Goal: Task Accomplishment & Management: Manage account settings

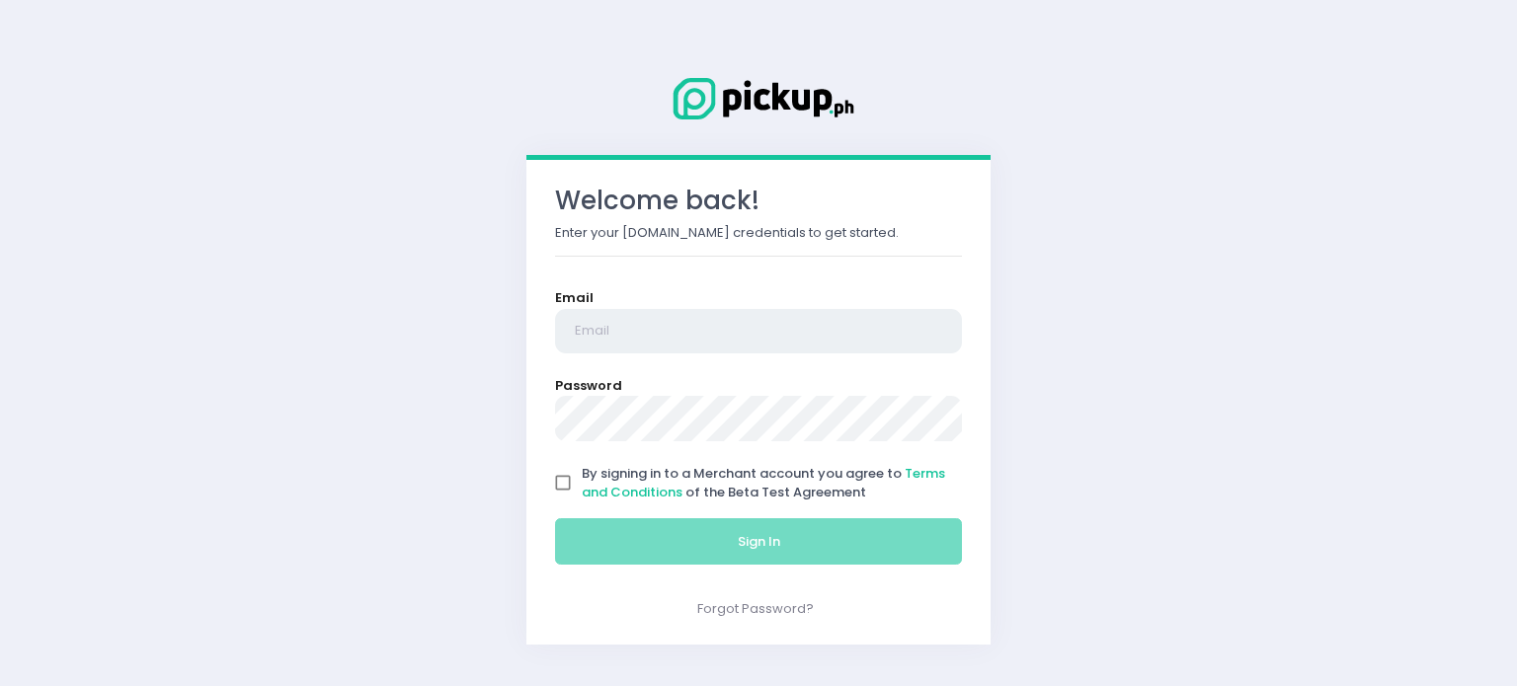
click at [720, 314] on input "email" at bounding box center [758, 331] width 407 height 45
type input "[EMAIL_ADDRESS][DOMAIN_NAME]"
click at [573, 479] on input "By signing in to a Merchant account you agree to Terms and Conditions of the Be…" at bounding box center [563, 483] width 38 height 38
checkbox input "true"
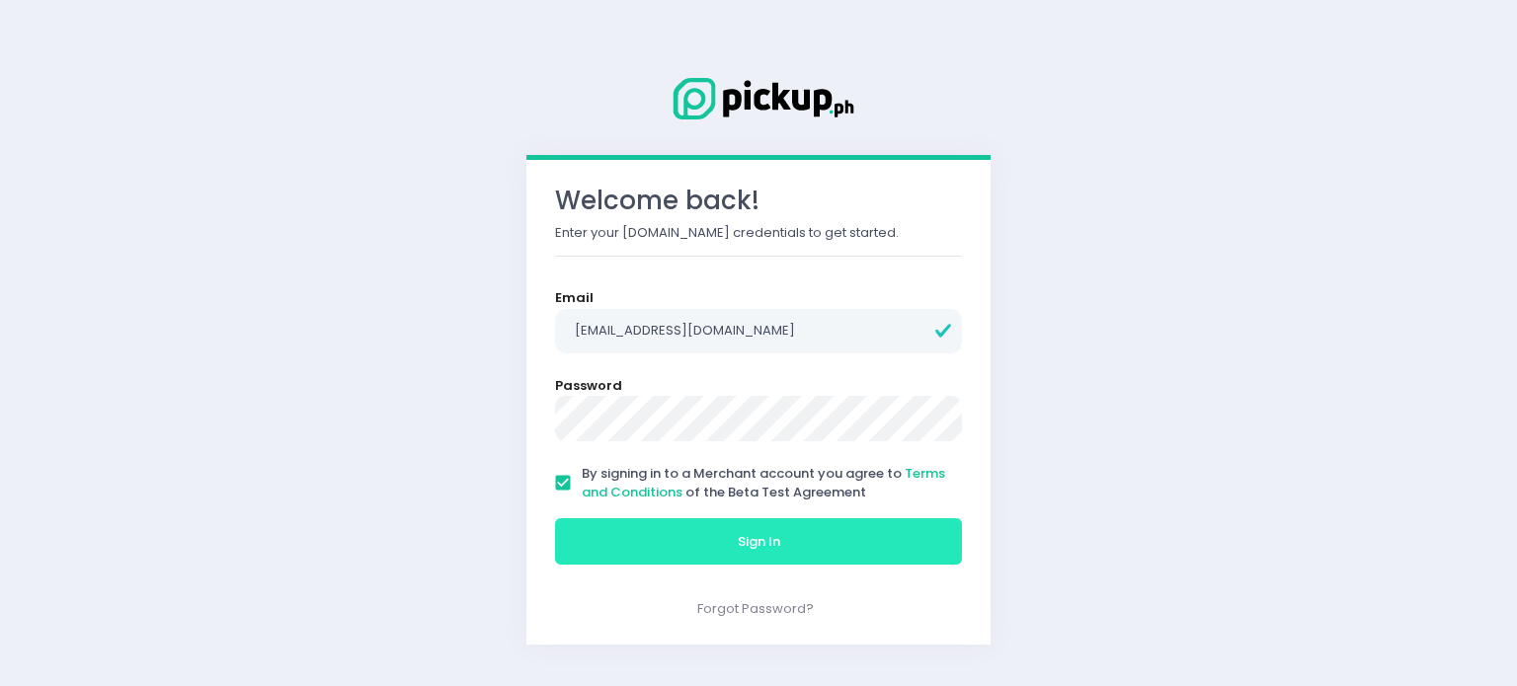
click at [587, 521] on button "Sign In" at bounding box center [758, 542] width 407 height 47
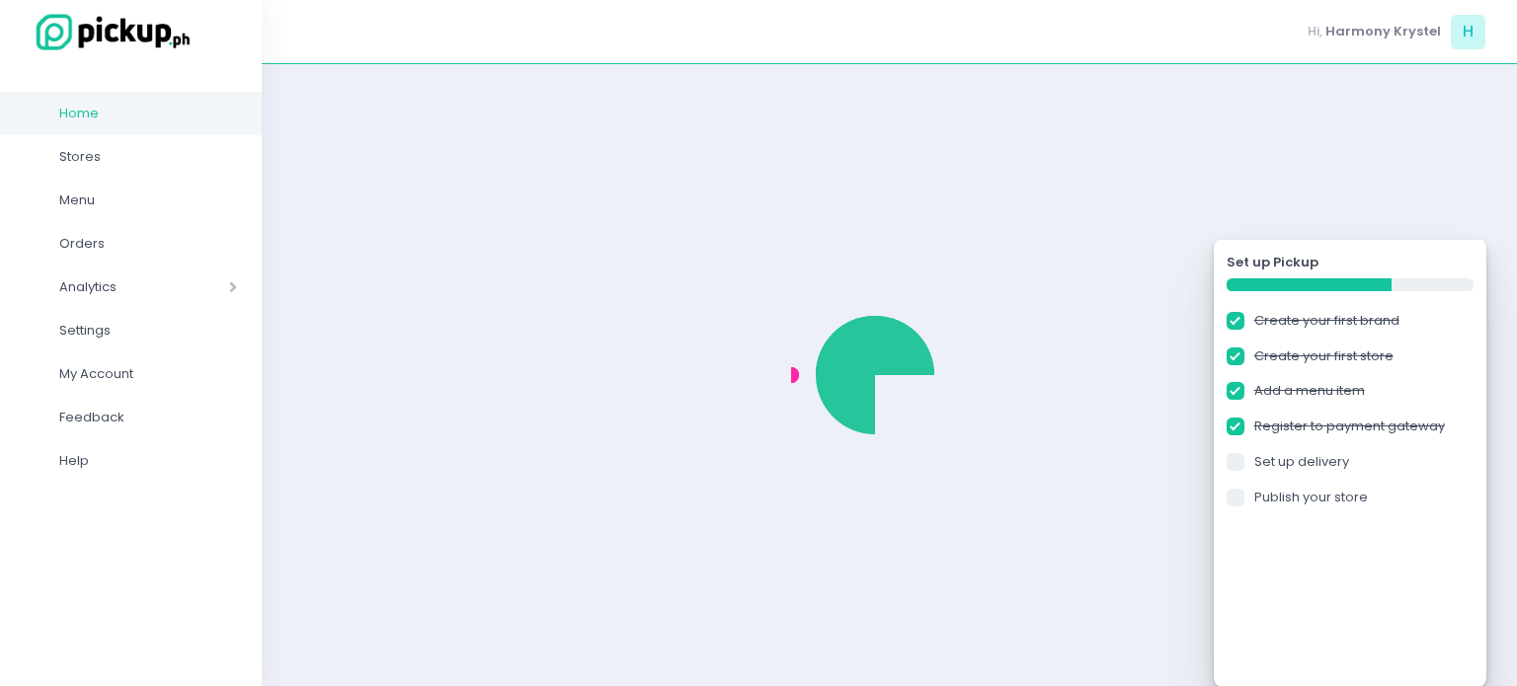
checkbox input "true"
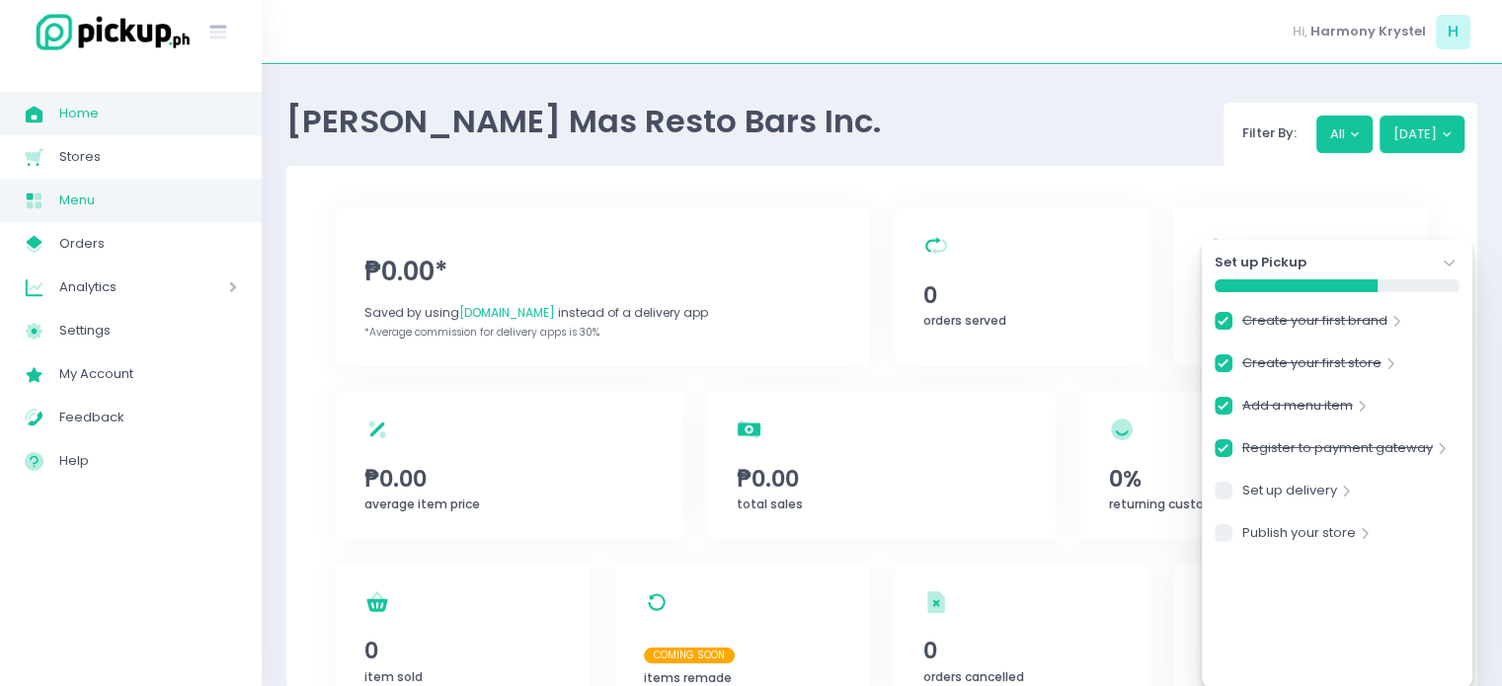
click at [120, 195] on span "Menu" at bounding box center [148, 201] width 178 height 26
checkbox input "true"
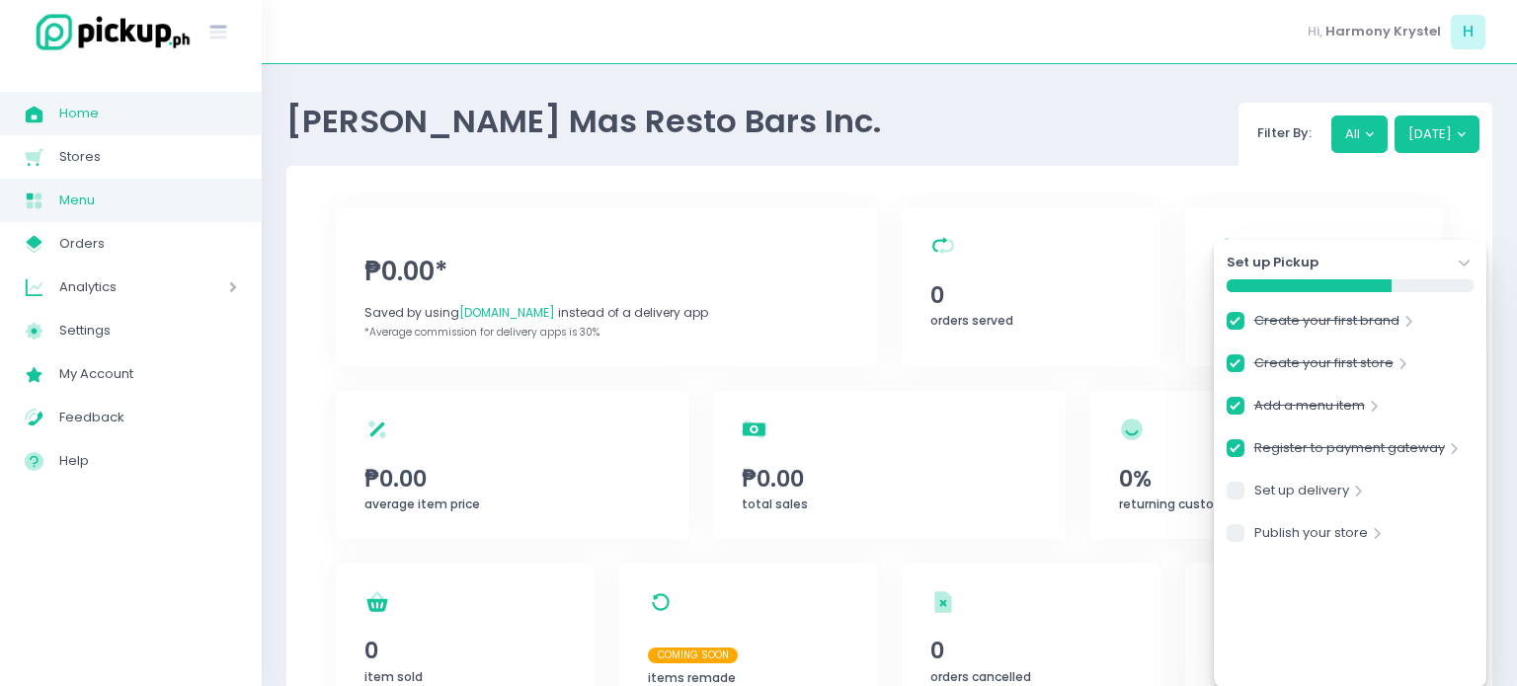
checkbox input "true"
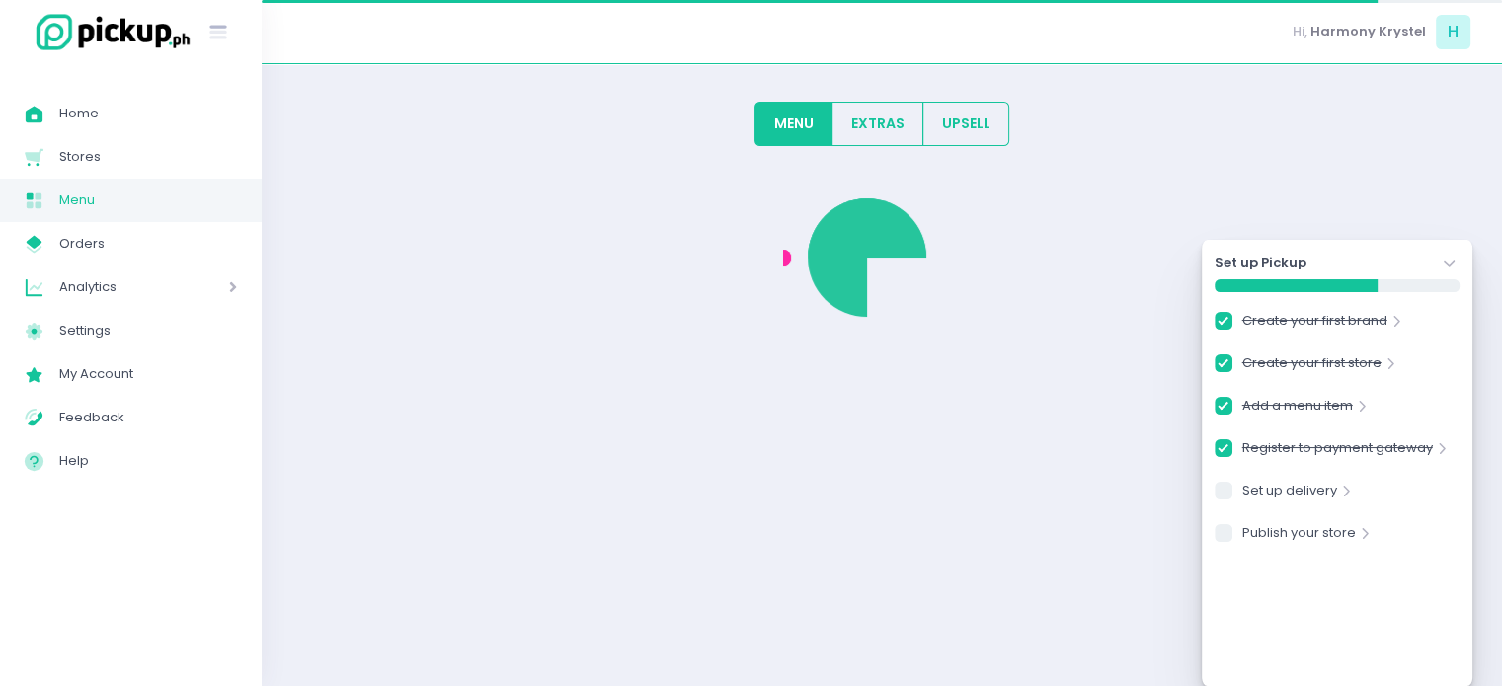
checkbox input "true"
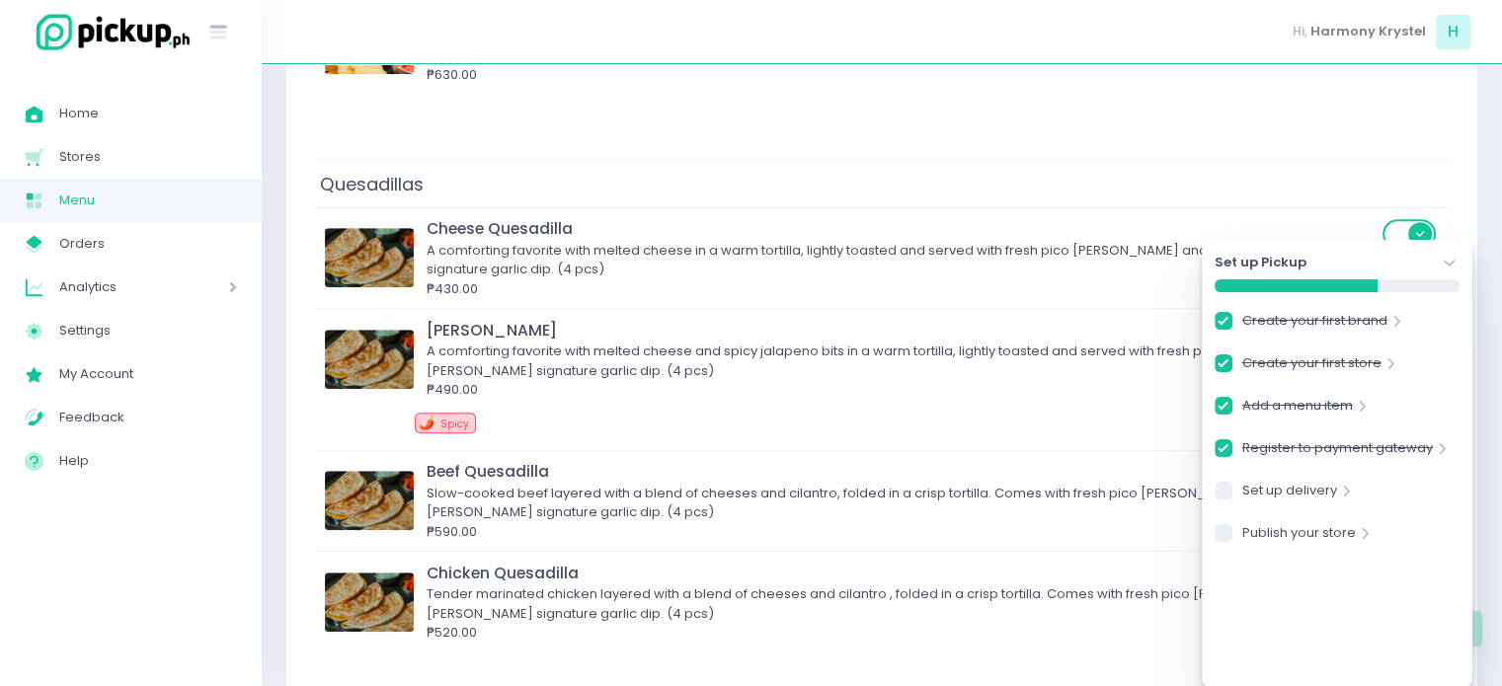
scroll to position [1187, 0]
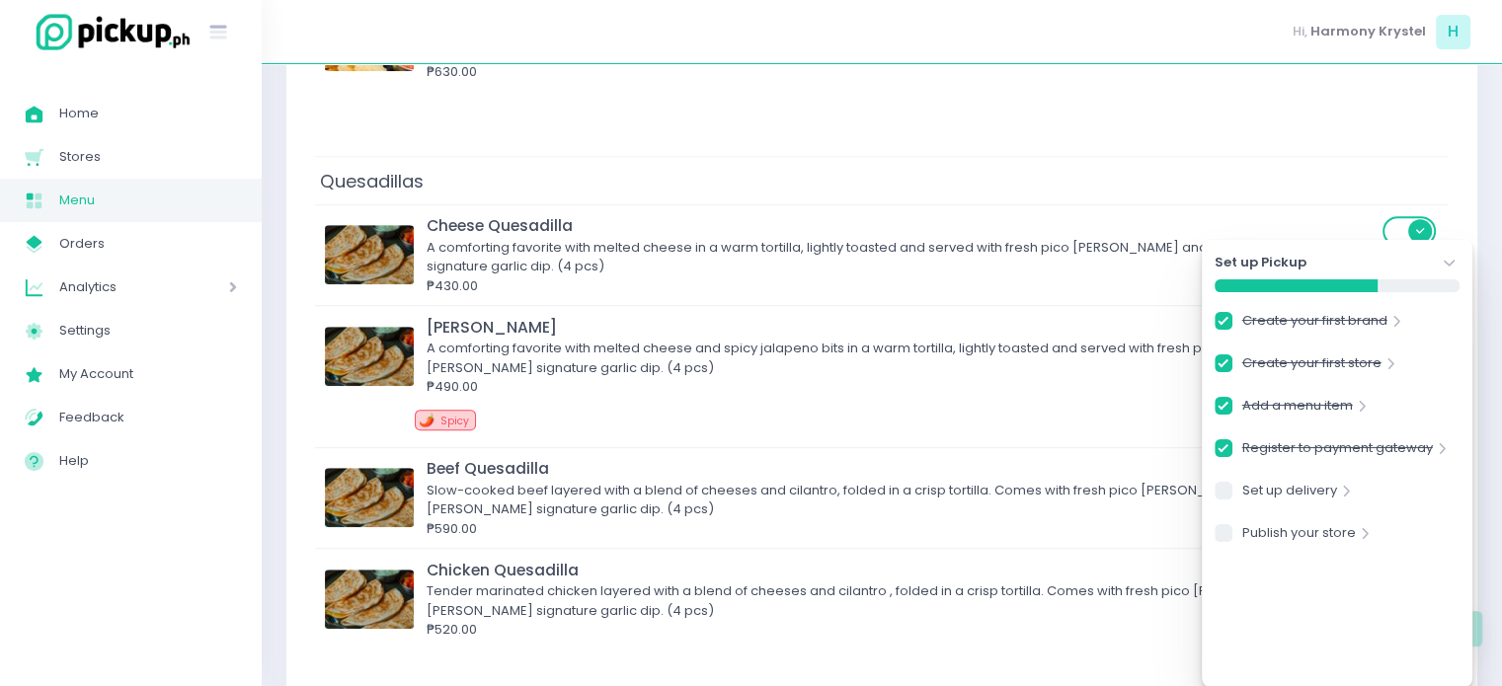
click at [1454, 262] on icon "Stockholm-icons / Navigation / Angle-down Created with Sketch." at bounding box center [1450, 264] width 20 height 20
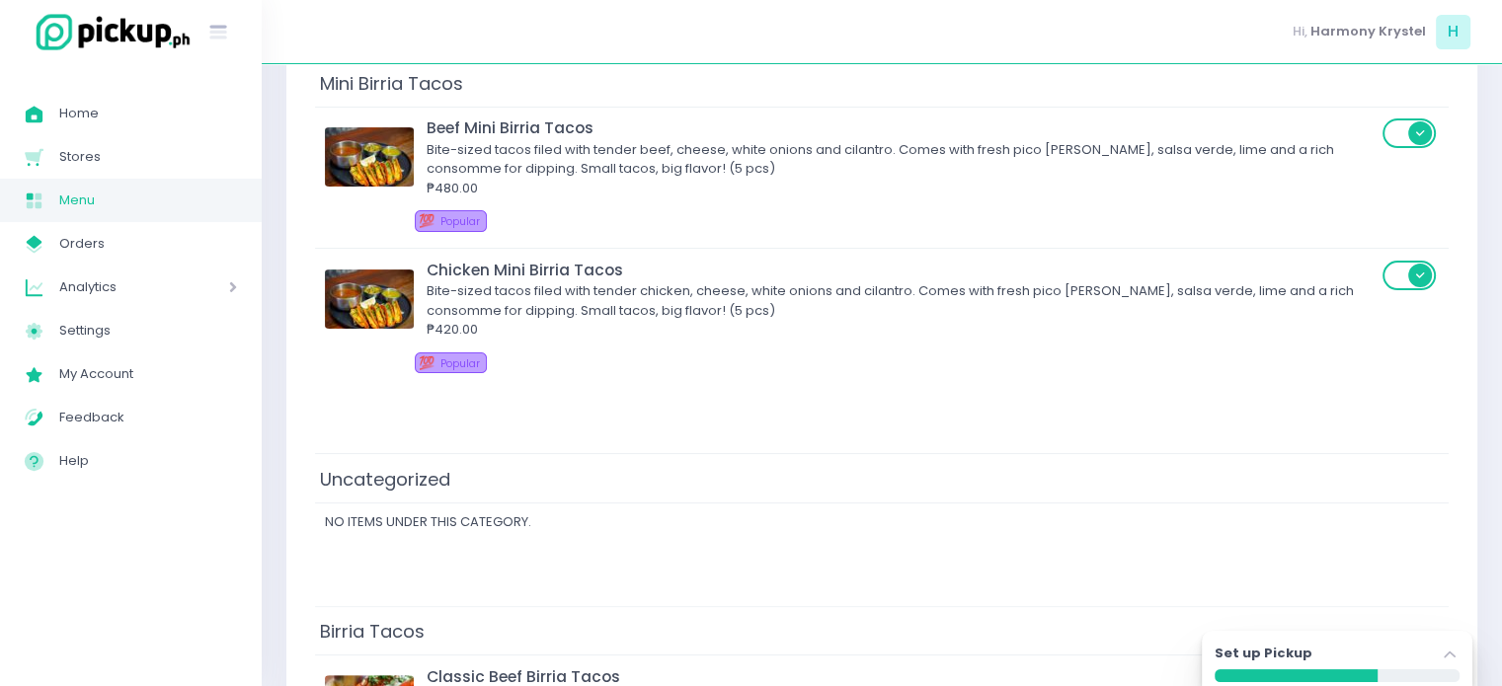
scroll to position [0, 0]
